Goal: Task Accomplishment & Management: Manage account settings

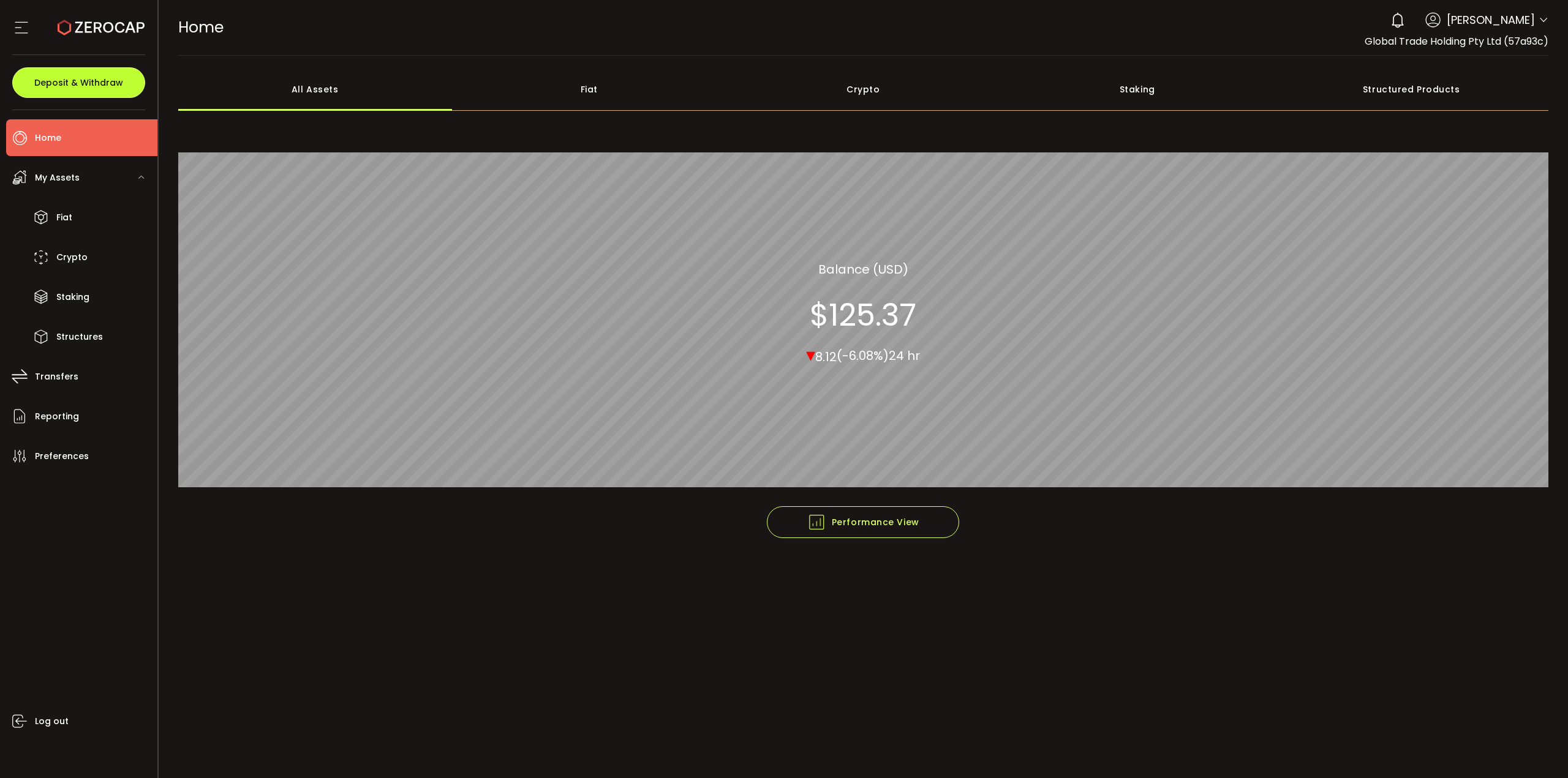
click at [89, 85] on span "Deposit & Withdraw" at bounding box center [78, 82] width 89 height 8
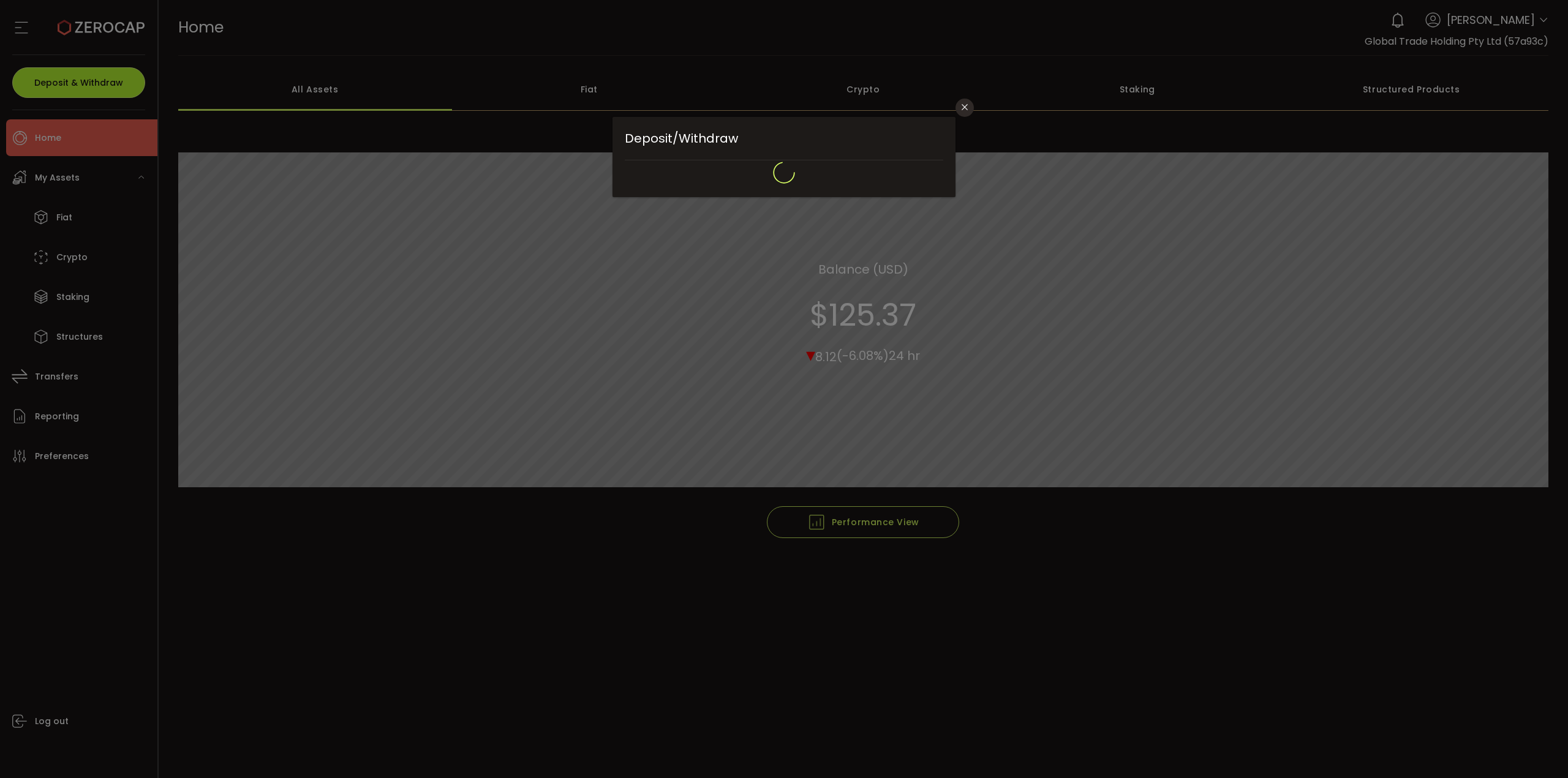
type input "*******"
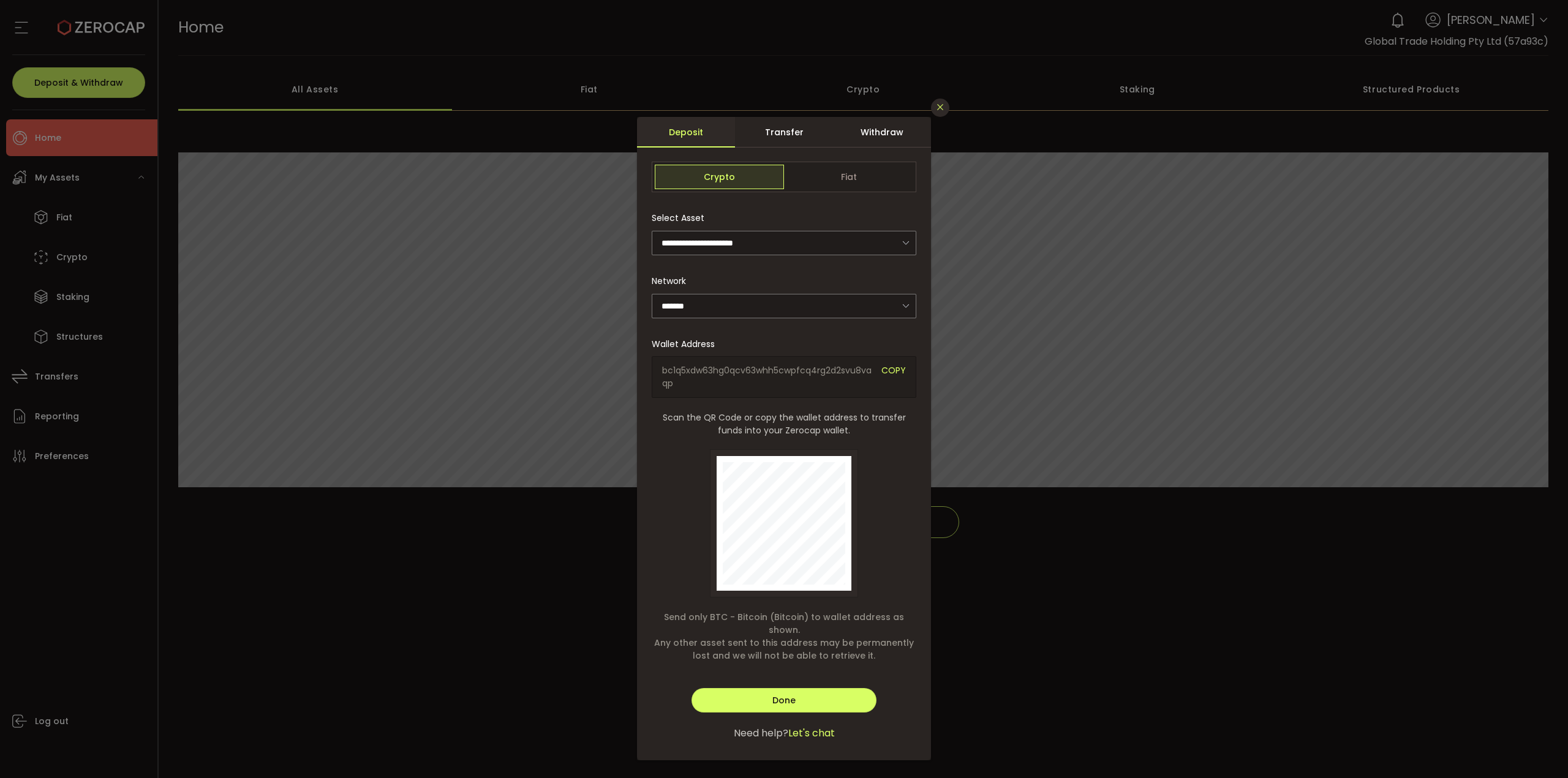
click at [943, 113] on button "Close" at bounding box center [940, 107] width 19 height 19
